Goal: Information Seeking & Learning: Learn about a topic

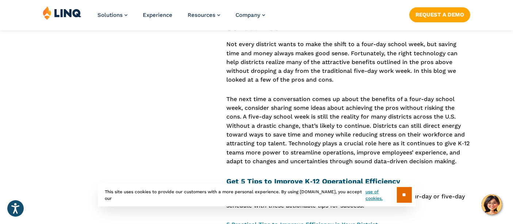
scroll to position [1906, 0]
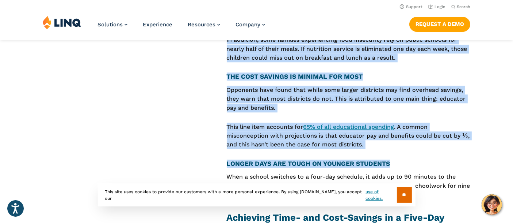
drag, startPoint x: 393, startPoint y: 153, endPoint x: 218, endPoint y: 159, distance: 175.5
click at [234, 159] on h4 "L ONGER DAYS ARE TOUGH ON YOUNGER STUDENTS" at bounding box center [349, 163] width 244 height 8
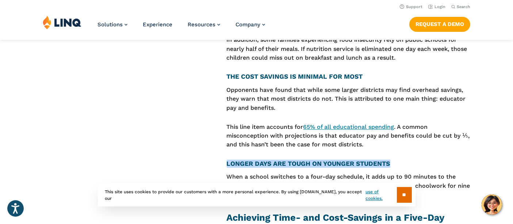
drag, startPoint x: 313, startPoint y: 163, endPoint x: 227, endPoint y: 161, distance: 86.6
click at [227, 161] on h4 "L ONGER DAYS ARE TOUGH ON YOUNGER STUDENTS" at bounding box center [349, 163] width 244 height 8
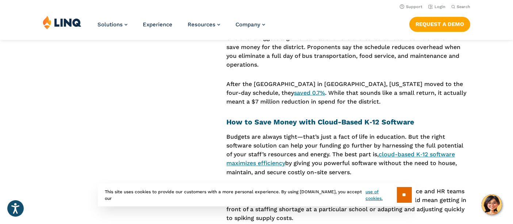
scroll to position [1135, 0]
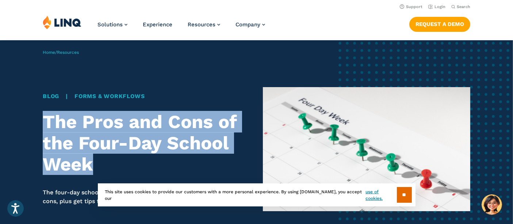
drag, startPoint x: 41, startPoint y: 119, endPoint x: 122, endPoint y: 157, distance: 89.9
click at [122, 157] on div "Home / Resources Blog | Forms & Workflows The Pros and Cons of the Four-Day Sch…" at bounding box center [256, 148] width 513 height 217
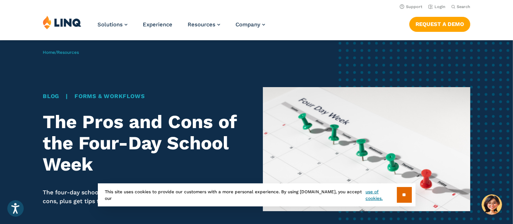
drag, startPoint x: 306, startPoint y: 0, endPoint x: 338, endPoint y: 0, distance: 32.2
click at [341, 1] on header "Support Login Search Search for: Solutions Nutrition Overview NEW School Nutrit…" at bounding box center [256, 20] width 513 height 40
